Goal: Transaction & Acquisition: Purchase product/service

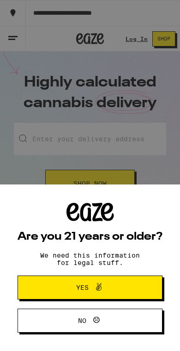
click at [64, 285] on span "Yes" at bounding box center [90, 288] width 70 height 12
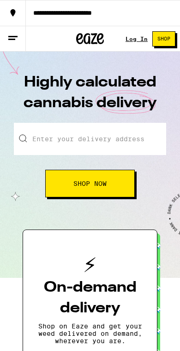
click at [92, 138] on input "Enter your delivery address" at bounding box center [90, 139] width 152 height 32
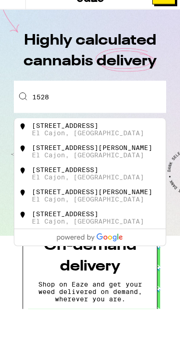
click at [102, 187] on div "1528 Gooding Drive" at bounding box center [92, 190] width 120 height 7
type input "1528 Gooding Drive, El Cajon, CA"
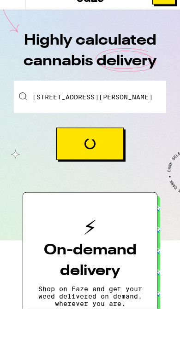
scroll to position [42, 0]
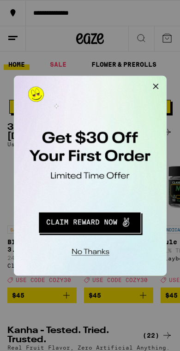
click at [99, 199] on button "Redirect to URL" at bounding box center [77, 198] width 114 height 23
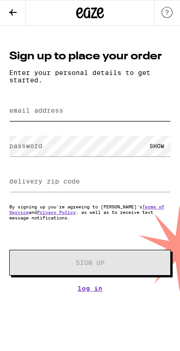
click at [78, 116] on input "email address" at bounding box center [89, 110] width 161 height 21
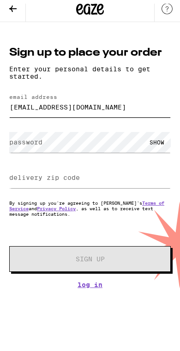
type input "[EMAIL_ADDRESS][DOMAIN_NAME]"
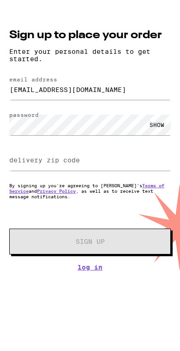
click at [158, 136] on div "SHOW" at bounding box center [157, 146] width 28 height 21
click at [101, 171] on input "delivery zip code" at bounding box center [89, 181] width 161 height 21
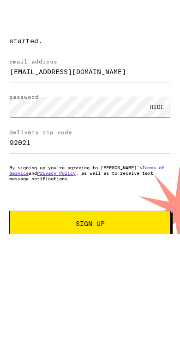
type input "92021"
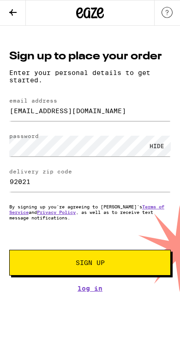
click at [130, 266] on span "Sign Up" at bounding box center [90, 263] width 98 height 6
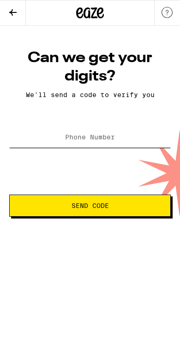
click at [127, 135] on input "Phone Number" at bounding box center [89, 137] width 161 height 21
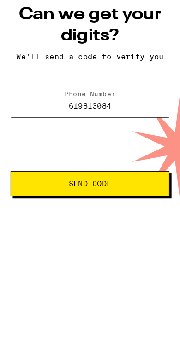
type input "(619) 813-0846"
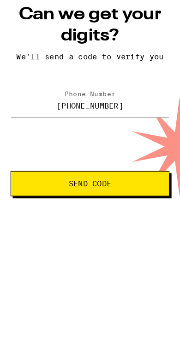
click at [135, 203] on span "Send Code" at bounding box center [78, 206] width 123 height 6
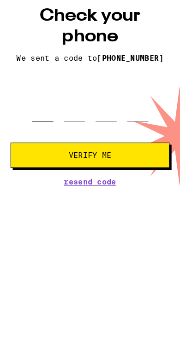
click at [47, 124] on input "tel" at bounding box center [37, 137] width 18 height 26
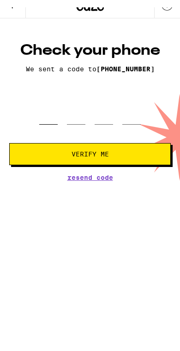
type input "6"
type input "4"
type input "3"
type input "9"
click at [141, 151] on button "Verify Me" at bounding box center [89, 162] width 161 height 22
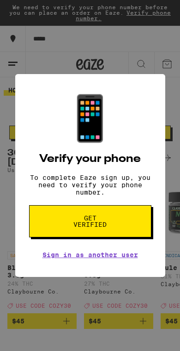
click at [121, 259] on link "Sign in as another user" at bounding box center [89, 255] width 95 height 7
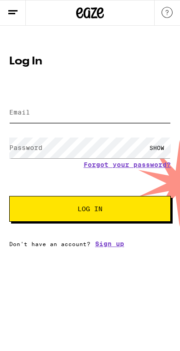
click at [99, 123] on input "Email" at bounding box center [89, 112] width 161 height 21
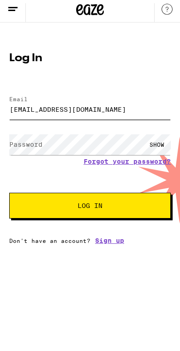
type input "[EMAIL_ADDRESS][DOMAIN_NAME]"
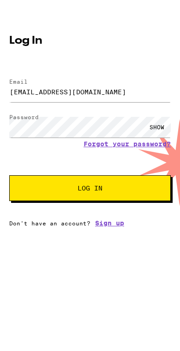
click at [159, 138] on div "SHOW" at bounding box center [157, 148] width 28 height 21
click at [141, 196] on button "Log In" at bounding box center [89, 209] width 161 height 26
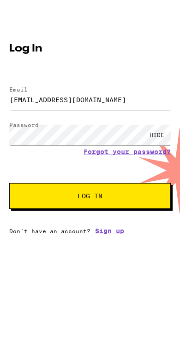
click at [106, 232] on span "Log In" at bounding box center [90, 235] width 87 height 6
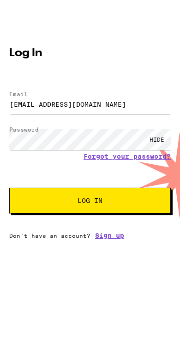
click at [118, 232] on span "Log In" at bounding box center [90, 235] width 87 height 6
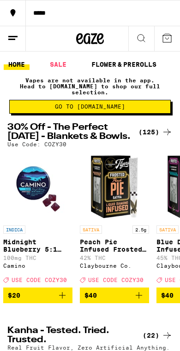
click at [54, 64] on link "SALE" at bounding box center [58, 64] width 26 height 11
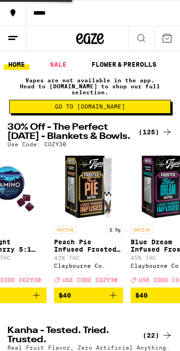
scroll to position [0, 643]
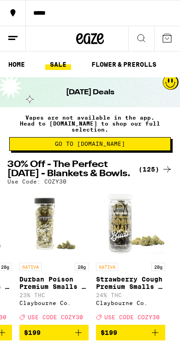
click at [15, 35] on icon at bounding box center [12, 38] width 11 height 11
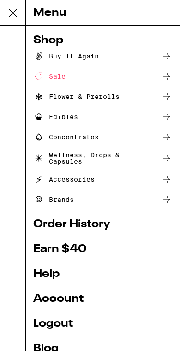
click at [164, 138] on icon at bounding box center [166, 137] width 11 height 11
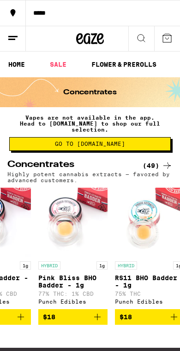
click at [7, 41] on icon at bounding box center [12, 38] width 11 height 11
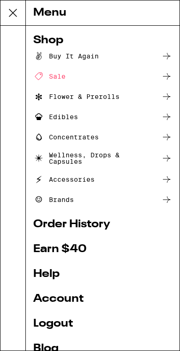
click at [86, 246] on link "Earn $ 40" at bounding box center [102, 249] width 139 height 11
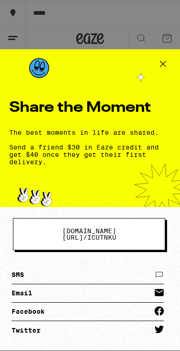
click at [160, 58] on icon at bounding box center [163, 64] width 14 height 14
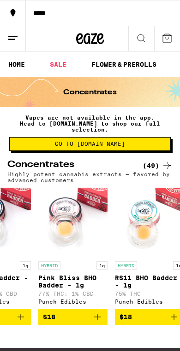
click at [17, 39] on icon at bounding box center [12, 38] width 11 height 11
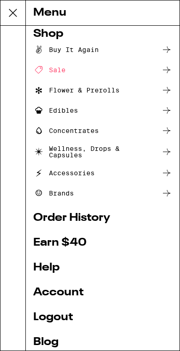
scroll to position [8, 0]
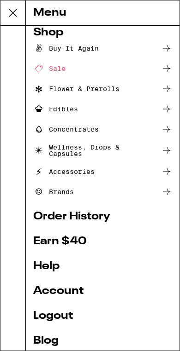
click at [161, 129] on icon at bounding box center [166, 129] width 11 height 11
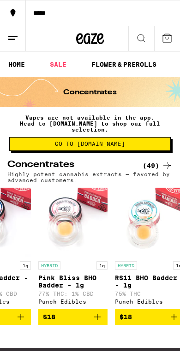
click at [11, 42] on icon at bounding box center [12, 38] width 11 height 11
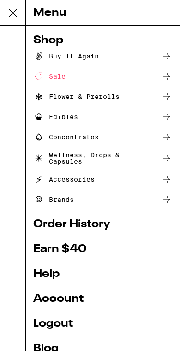
click at [162, 136] on icon at bounding box center [166, 137] width 11 height 11
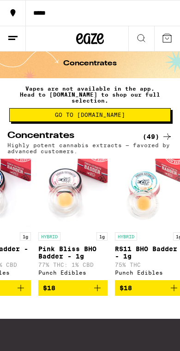
scroll to position [5, 0]
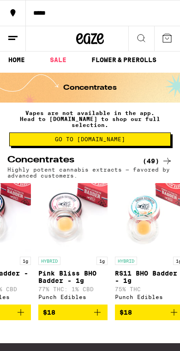
click at [167, 158] on icon at bounding box center [166, 161] width 7 height 6
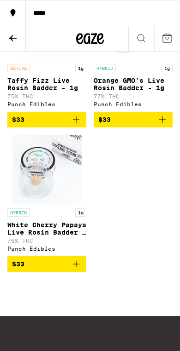
scroll to position [3483, 0]
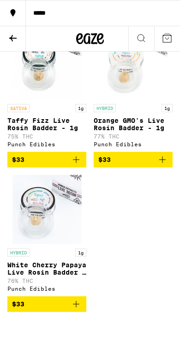
click at [11, 41] on icon at bounding box center [12, 38] width 11 height 11
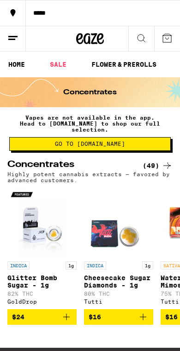
click at [19, 40] on button at bounding box center [13, 38] width 26 height 25
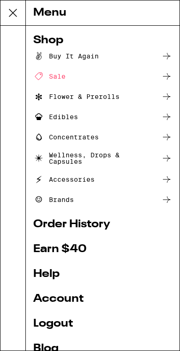
click at [164, 99] on icon at bounding box center [166, 96] width 11 height 11
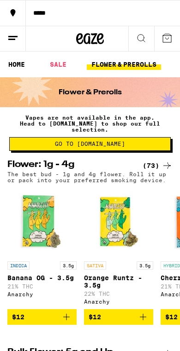
click at [13, 36] on line at bounding box center [12, 36] width 9 height 0
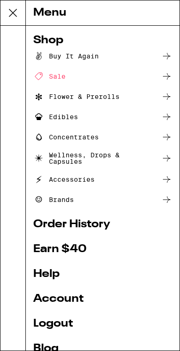
click at [111, 157] on div "Wellness, Drops & Capsules" at bounding box center [94, 158] width 123 height 13
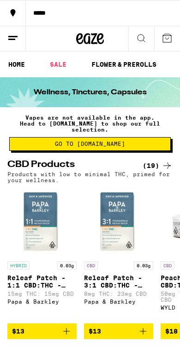
click at [16, 33] on icon at bounding box center [12, 38] width 11 height 11
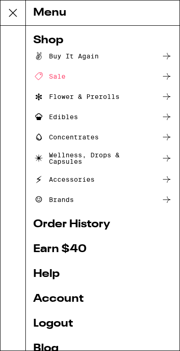
click at [131, 199] on div "Brands" at bounding box center [102, 199] width 139 height 11
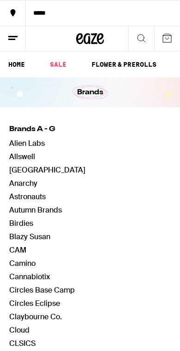
click at [35, 144] on link "Alien Labs" at bounding box center [26, 144] width 35 height 10
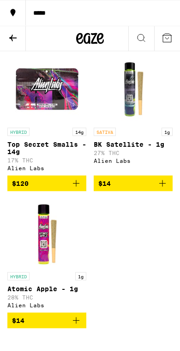
scroll to position [931, 0]
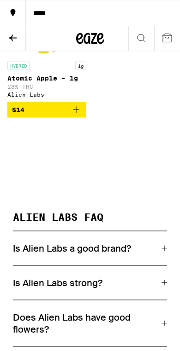
click at [14, 40] on icon at bounding box center [12, 38] width 11 height 11
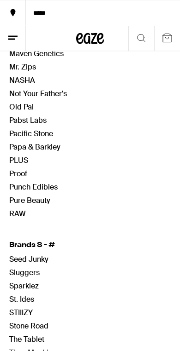
scroll to position [684, 0]
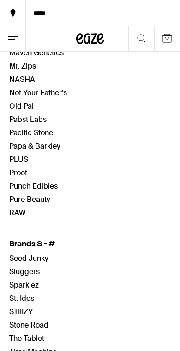
click at [64, 218] on span "RAW" at bounding box center [66, 213] width 115 height 10
click at [26, 211] on span "RAW" at bounding box center [66, 213] width 115 height 10
click at [19, 215] on link "RAW" at bounding box center [17, 213] width 17 height 10
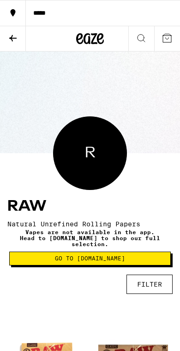
scroll to position [20, 0]
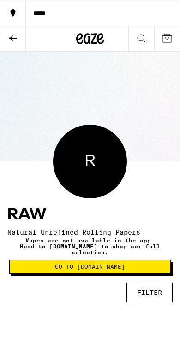
click at [14, 36] on icon at bounding box center [12, 38] width 11 height 11
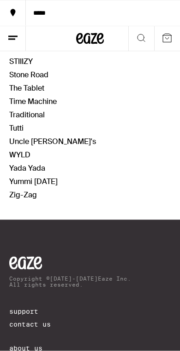
scroll to position [919, 0]
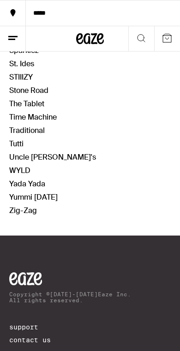
click at [18, 184] on link "Yada Yada" at bounding box center [27, 184] width 36 height 10
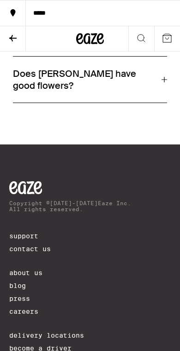
scroll to position [1043, 0]
